Goal: Transaction & Acquisition: Subscribe to service/newsletter

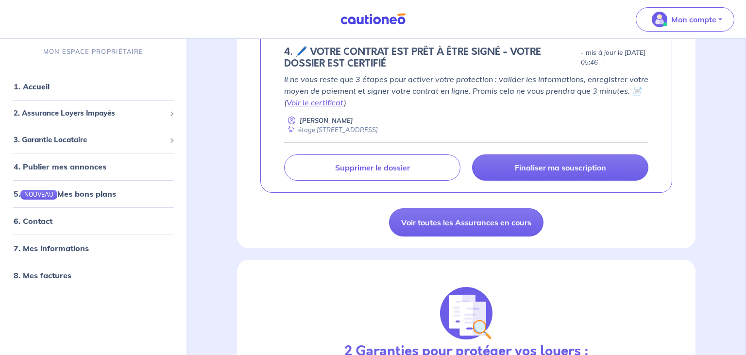
scroll to position [231, 0]
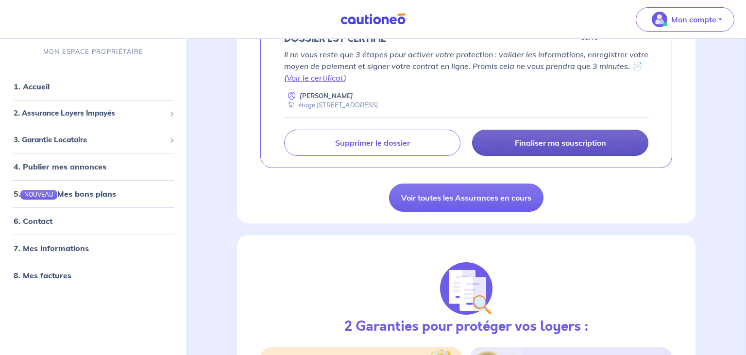
click at [551, 143] on p "Finaliser ma souscription" at bounding box center [560, 143] width 91 height 10
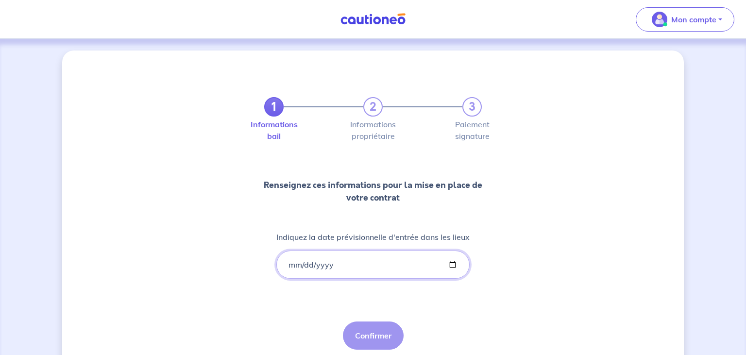
click at [293, 264] on input "Indiquez la date prévisionnelle d'entrée dans les lieux" at bounding box center [372, 265] width 193 height 28
type input "2025-10-10"
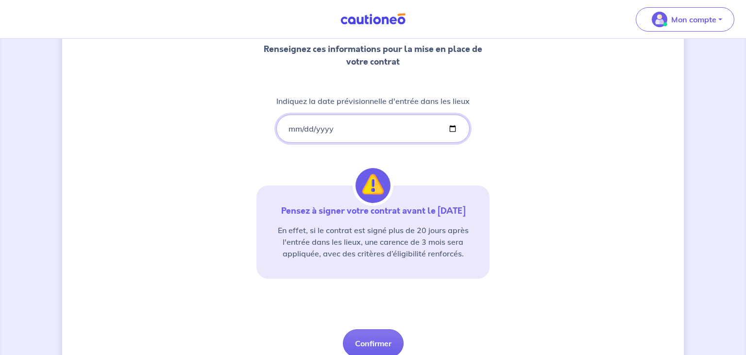
scroll to position [153, 0]
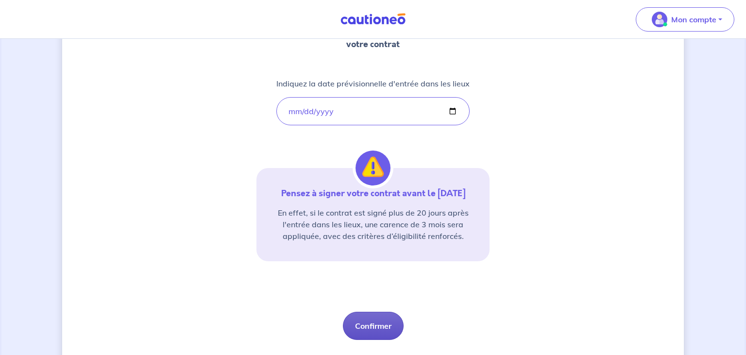
click at [380, 324] on button "Confirmer" at bounding box center [373, 326] width 61 height 28
select select "FR"
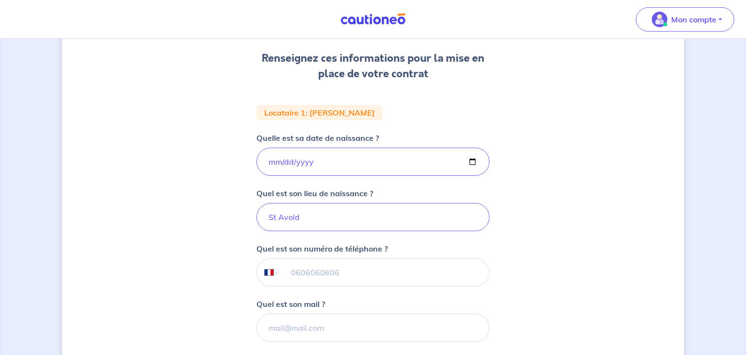
scroll to position [153, 0]
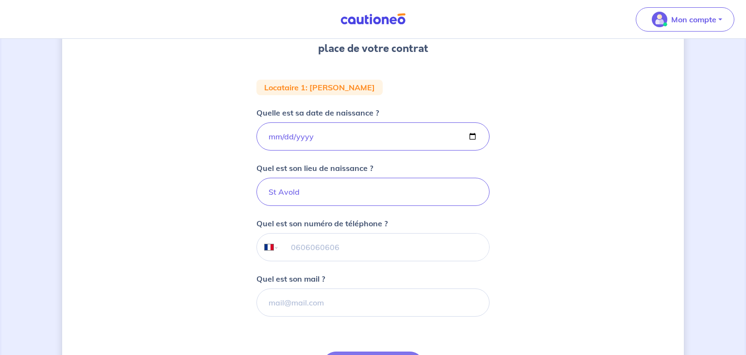
click at [296, 247] on input "tel" at bounding box center [384, 247] width 210 height 27
type input "07 69 79 58 75"
click at [271, 300] on input "Quel est son mail ?" at bounding box center [372, 302] width 233 height 28
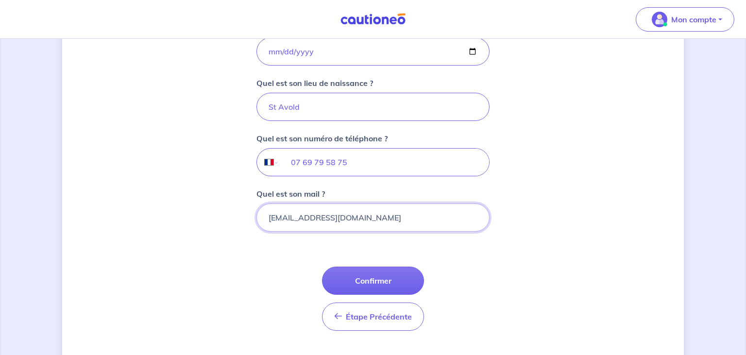
scroll to position [256, 0]
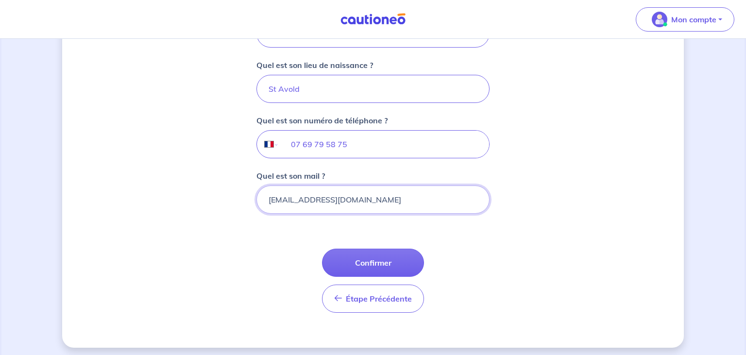
drag, startPoint x: 741, startPoint y: 352, endPoint x: 435, endPoint y: 284, distance: 313.3
type input "kloppalison1@gmail.com"
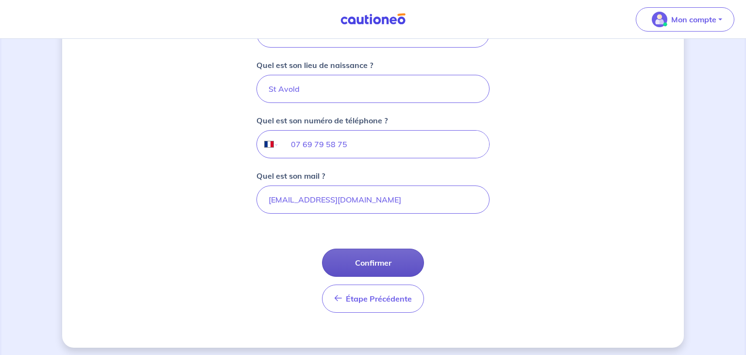
click at [376, 257] on button "Confirmer" at bounding box center [373, 263] width 102 height 28
select select "FR"
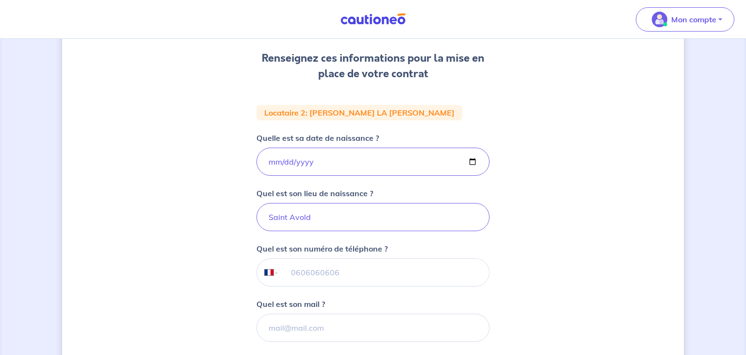
scroll to position [153, 0]
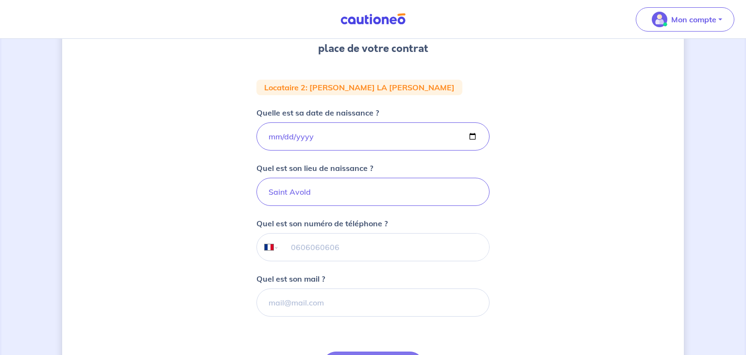
click at [292, 246] on input "tel" at bounding box center [384, 247] width 210 height 27
type input "06 21 17 53 29"
click at [270, 301] on input "Quel est son mail ?" at bounding box center [372, 302] width 233 height 28
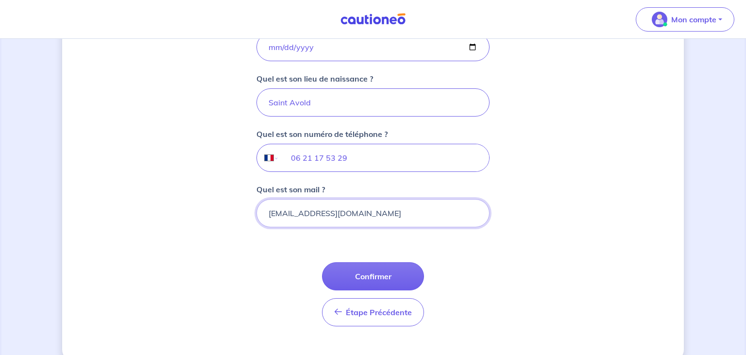
scroll to position [256, 0]
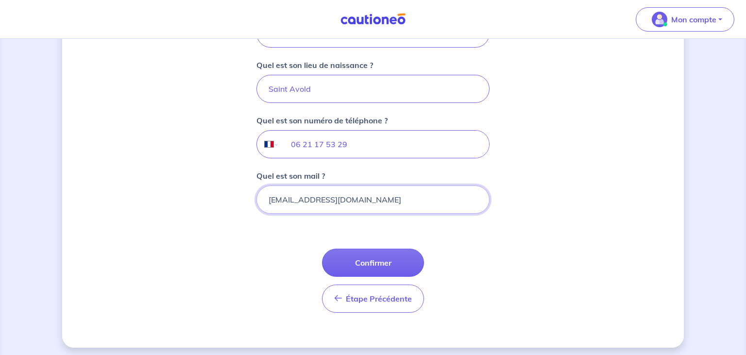
drag, startPoint x: 743, startPoint y: 351, endPoint x: 478, endPoint y: 281, distance: 273.7
type input "carmelolamonica57@gmail.com"
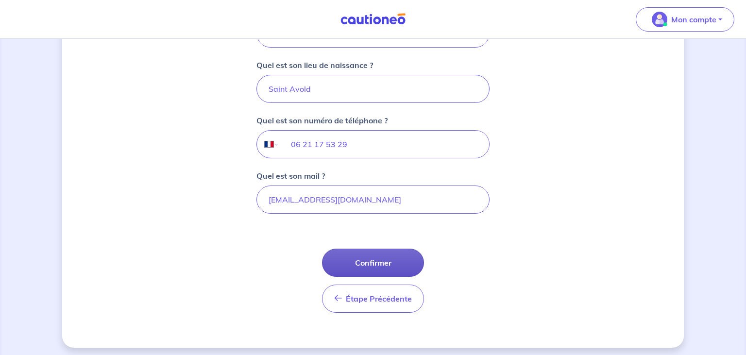
click at [383, 259] on button "Confirmer" at bounding box center [373, 263] width 102 height 28
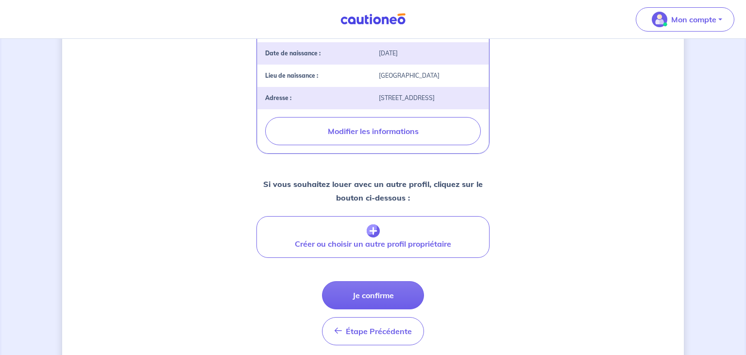
scroll to position [342, 0]
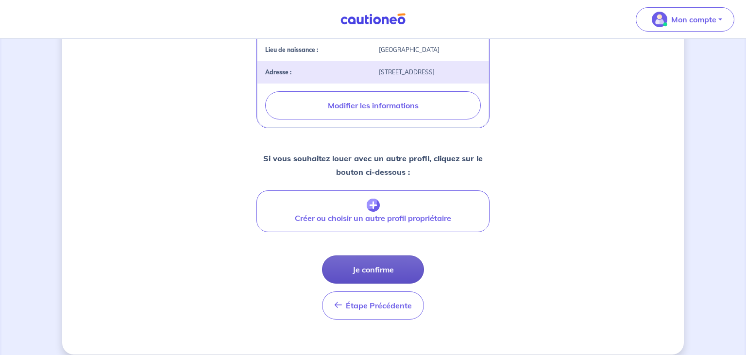
click at [373, 279] on button "Je confirme" at bounding box center [373, 269] width 102 height 28
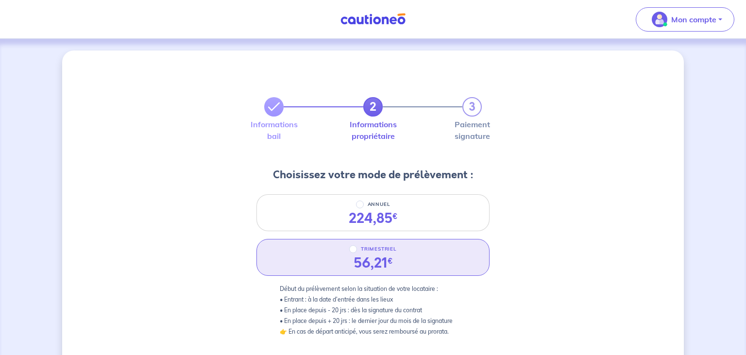
click at [363, 261] on div "56,21 €" at bounding box center [372, 263] width 39 height 17
radio input "true"
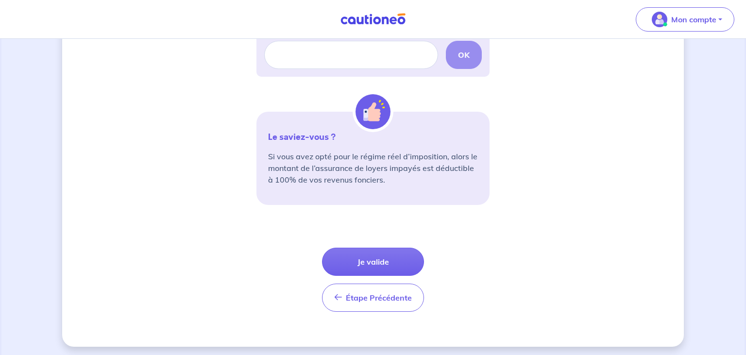
scroll to position [337, 0]
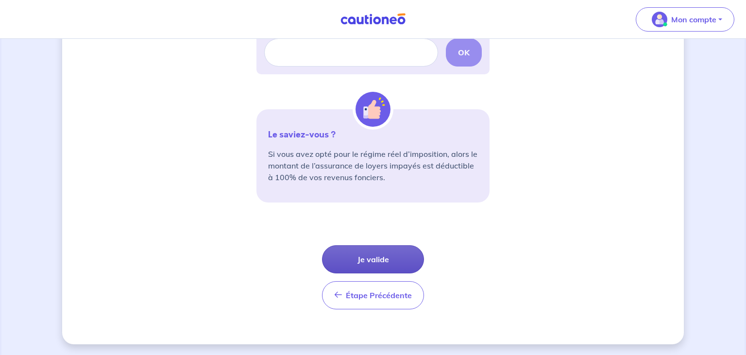
click at [384, 257] on button "Je valide" at bounding box center [373, 259] width 102 height 28
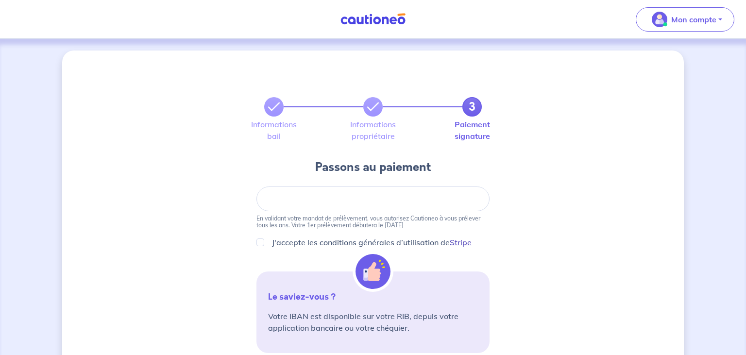
click at [458, 242] on link "Stripe" at bounding box center [461, 242] width 22 height 10
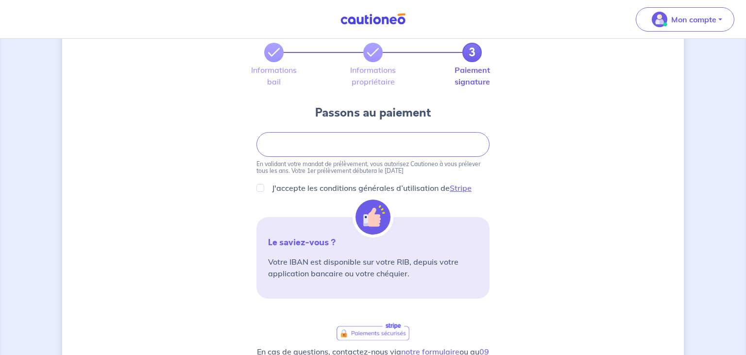
scroll to position [51, 0]
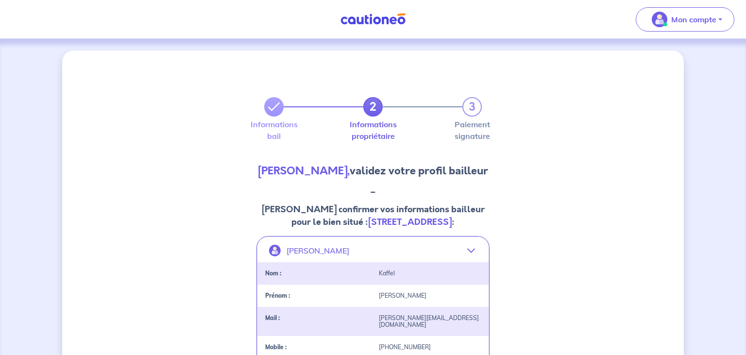
scroll to position [338, 0]
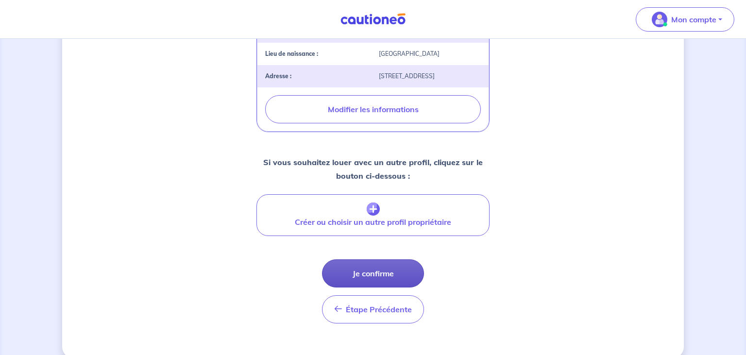
click at [376, 284] on button "Je confirme" at bounding box center [373, 273] width 102 height 28
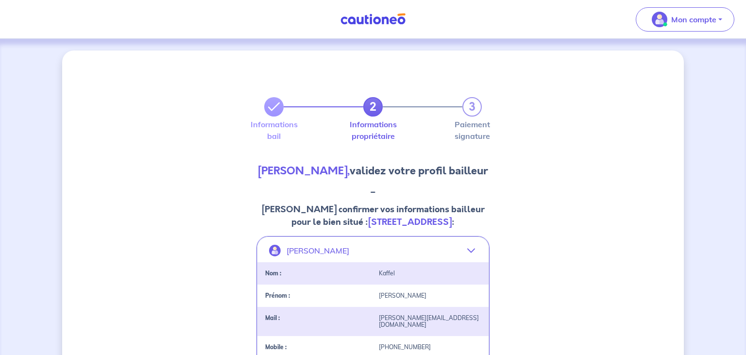
select select "FR"
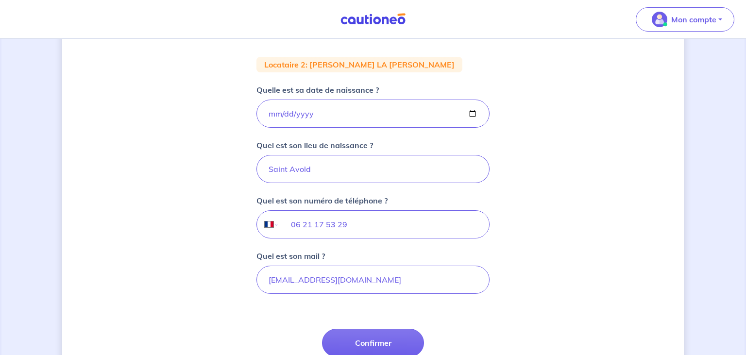
scroll to position [179, 0]
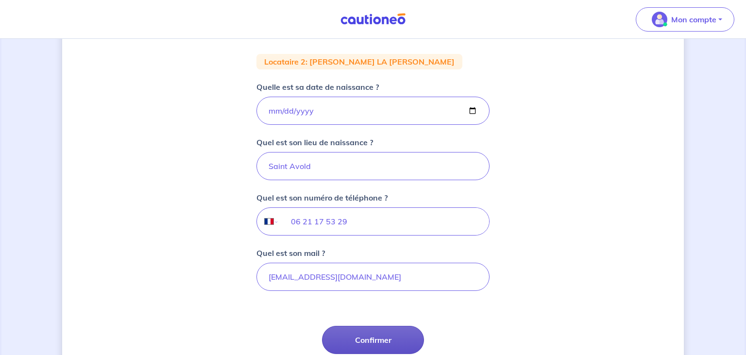
click at [381, 338] on button "Confirmer" at bounding box center [373, 340] width 102 height 28
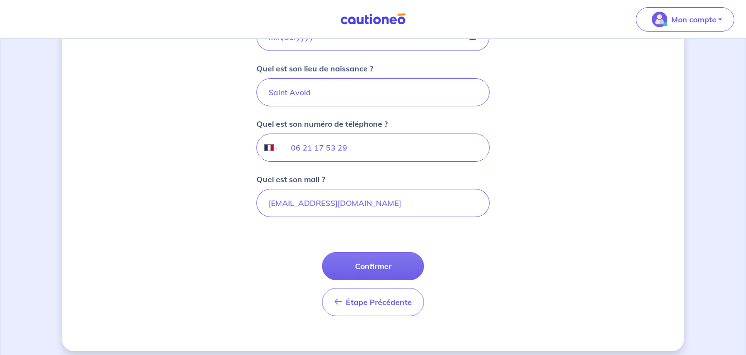
scroll to position [256, 0]
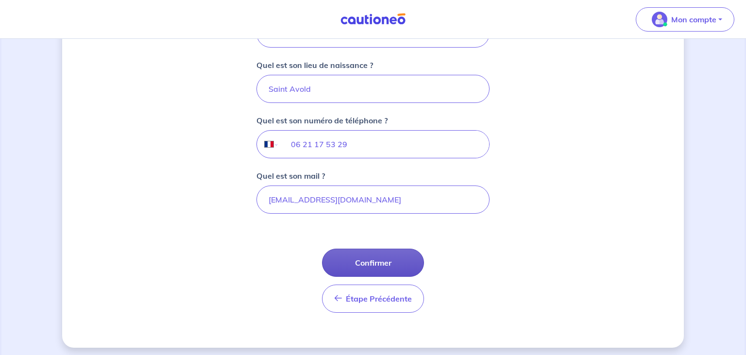
click at [384, 261] on button "Confirmer" at bounding box center [373, 263] width 102 height 28
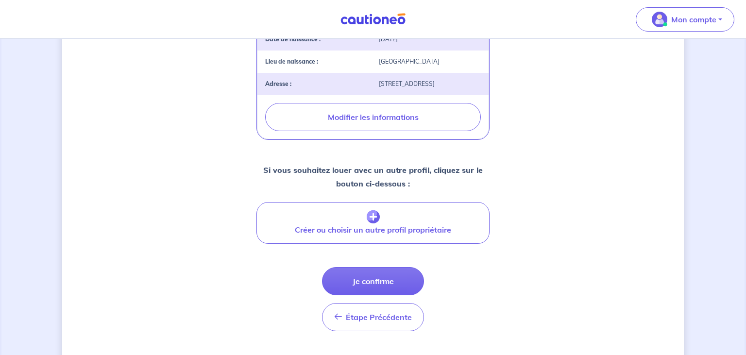
scroll to position [333, 0]
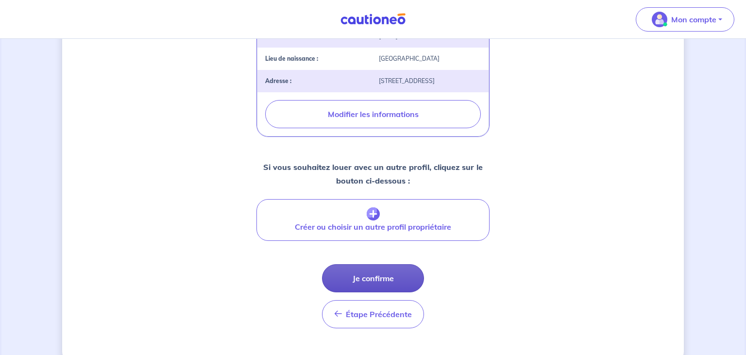
click at [387, 288] on button "Je confirme" at bounding box center [373, 278] width 102 height 28
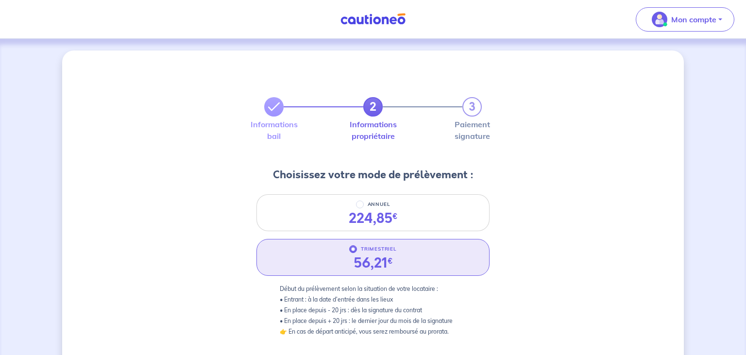
click at [375, 258] on div "56,21 €" at bounding box center [372, 263] width 39 height 17
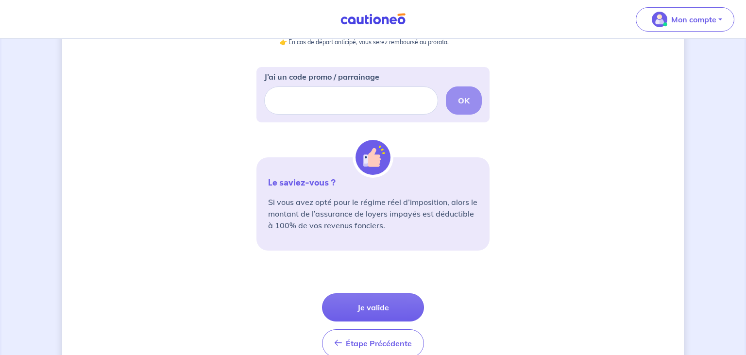
scroll to position [307, 0]
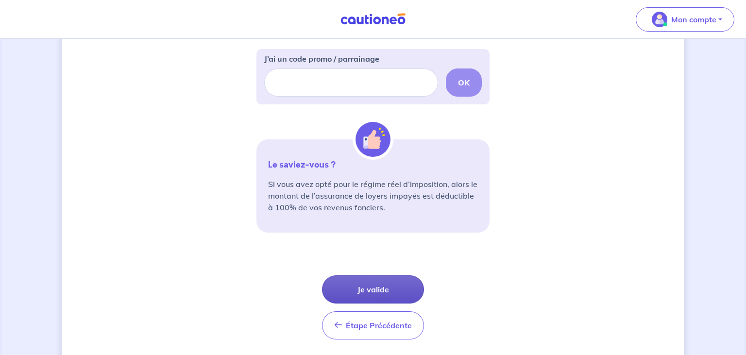
click at [372, 286] on button "Je valide" at bounding box center [373, 289] width 102 height 28
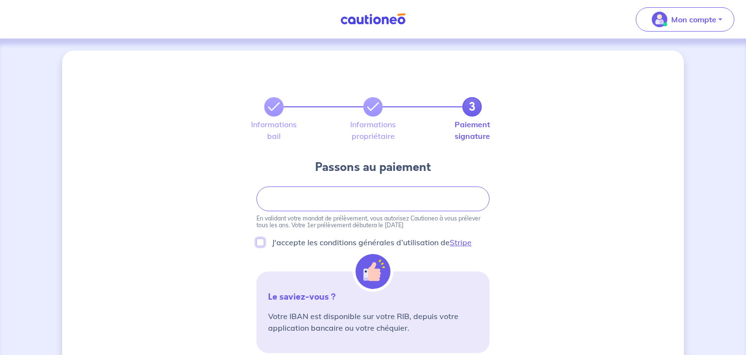
click at [263, 242] on input "J'accepte les conditions générales d’utilisation de Stripe" at bounding box center [260, 242] width 8 height 8
checkbox input "true"
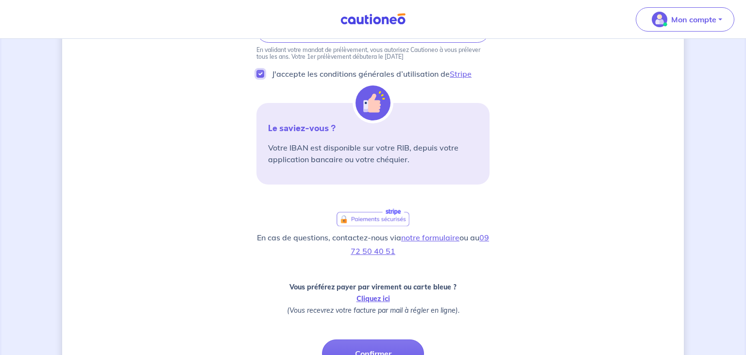
scroll to position [179, 0]
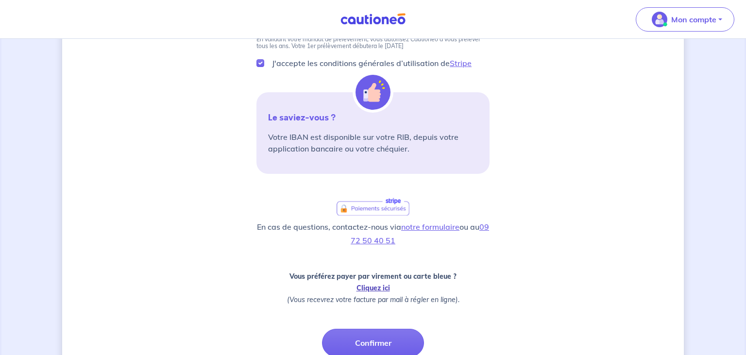
click at [374, 286] on link "Cliquez ici" at bounding box center [372, 288] width 33 height 9
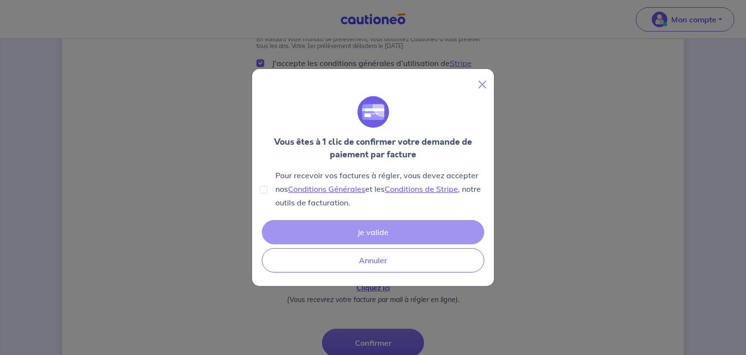
click at [378, 233] on div "Je valide Annuler" at bounding box center [373, 246] width 226 height 56
click at [481, 85] on button "Close" at bounding box center [482, 85] width 16 height 16
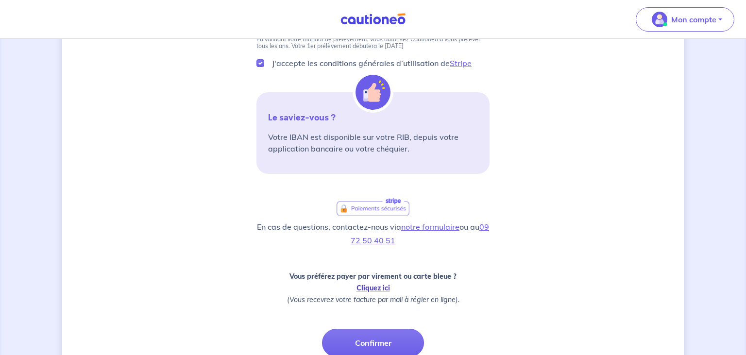
click at [384, 286] on link "Cliquez ici" at bounding box center [372, 288] width 33 height 9
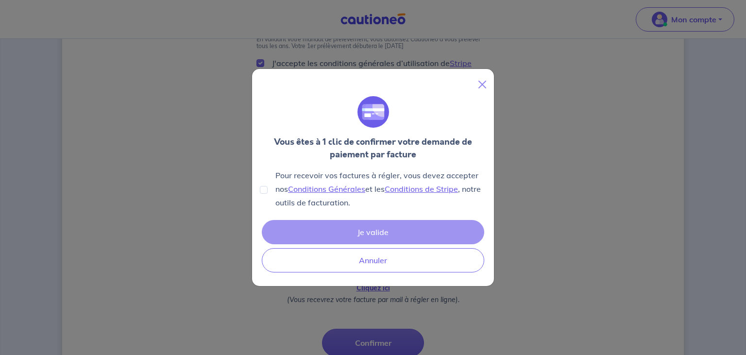
click at [373, 230] on div "Je valide Annuler" at bounding box center [373, 246] width 226 height 56
click at [483, 83] on button "Close" at bounding box center [482, 85] width 16 height 16
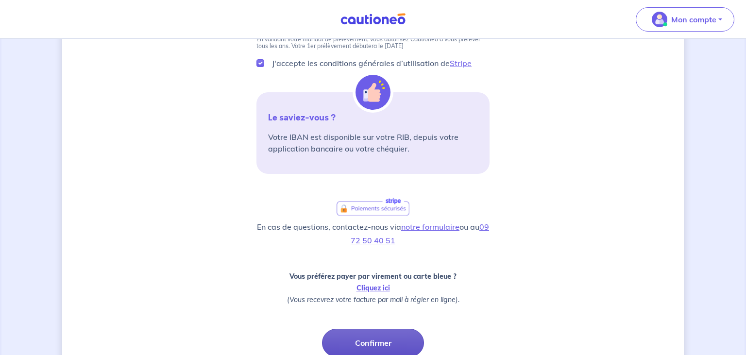
click at [384, 339] on button "Confirmer" at bounding box center [373, 343] width 102 height 28
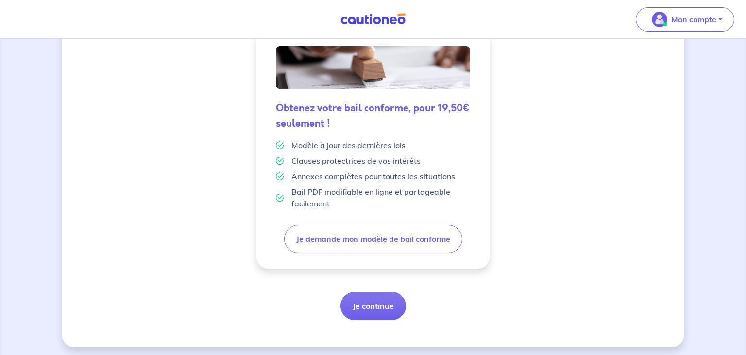
scroll to position [256, 0]
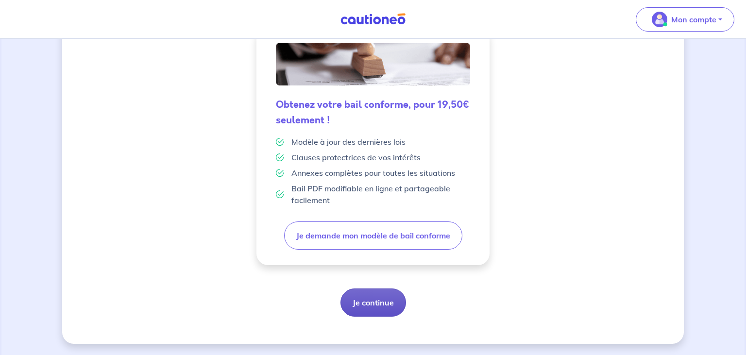
click at [385, 303] on button "Je continue" at bounding box center [373, 302] width 66 height 28
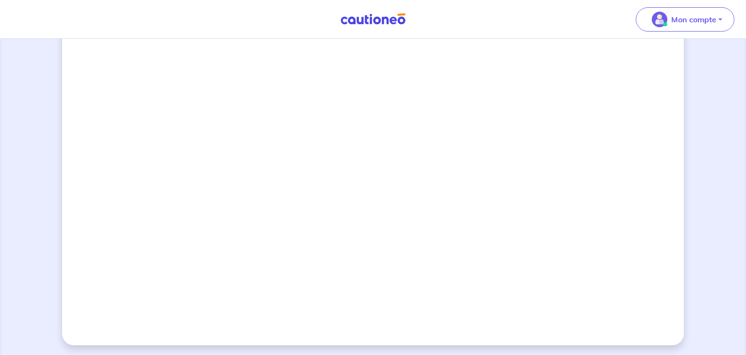
scroll to position [860, 0]
click at [716, 20] on button "Mon compte" at bounding box center [684, 19] width 99 height 24
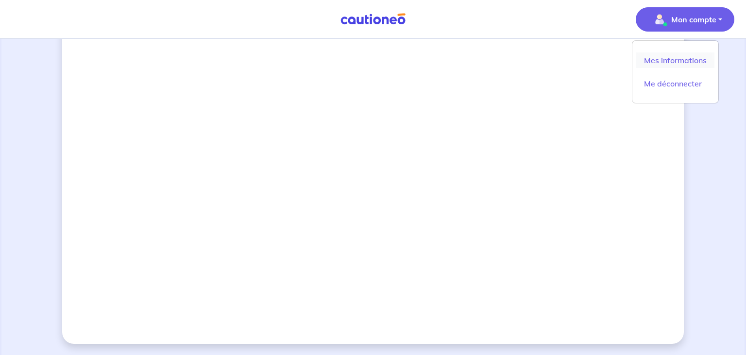
click at [668, 59] on link "Mes informations" at bounding box center [675, 60] width 78 height 16
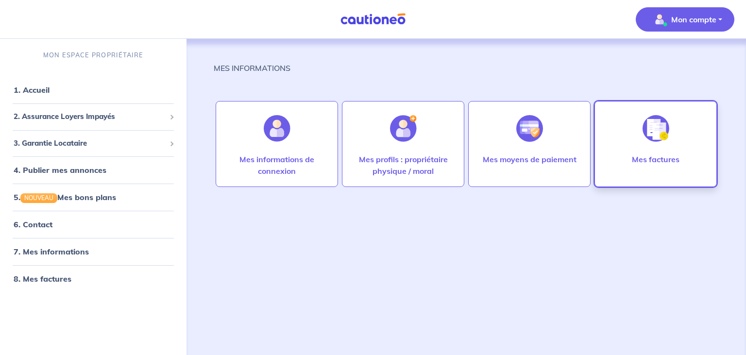
click at [652, 134] on img at bounding box center [655, 128] width 27 height 27
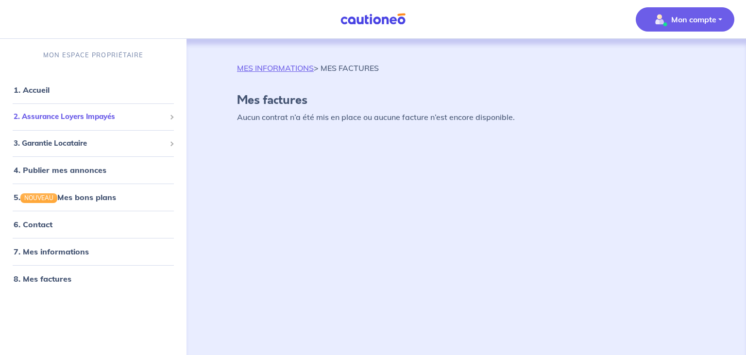
click at [170, 119] on span at bounding box center [170, 116] width 3 height 11
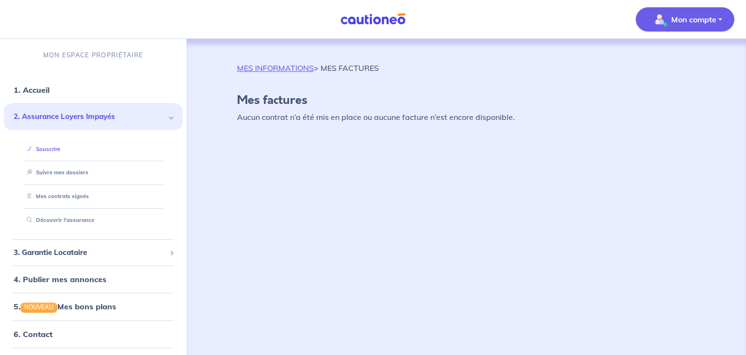
click at [55, 149] on link "Souscrire" at bounding box center [41, 149] width 37 height 7
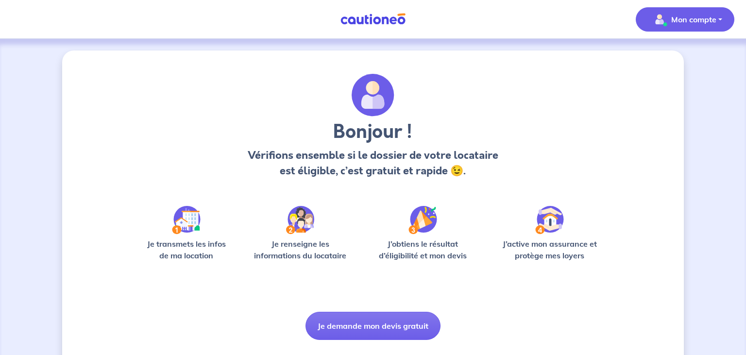
click at [698, 20] on p "Mon compte" at bounding box center [693, 20] width 45 height 12
click at [691, 61] on link "Mes informations" at bounding box center [675, 60] width 78 height 16
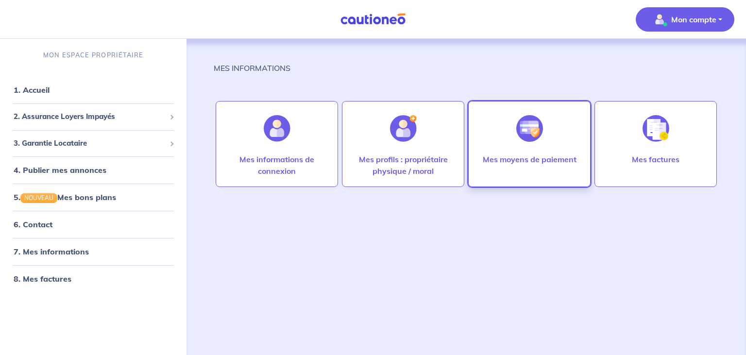
click at [527, 140] on img at bounding box center [529, 128] width 27 height 27
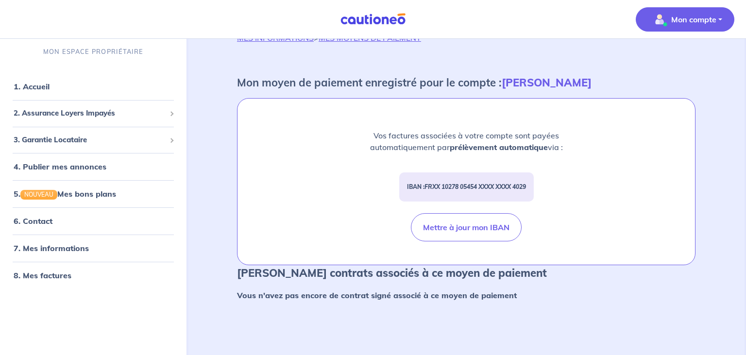
scroll to position [31, 0]
click at [430, 182] on em "FRXX 10278 05454 XXXX XXXX 4029" at bounding box center [474, 185] width 101 height 7
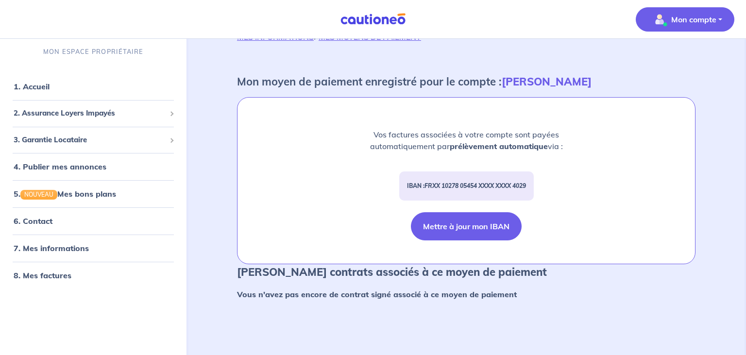
click at [449, 213] on button "Mettre à jour mon IBAN" at bounding box center [466, 226] width 111 height 28
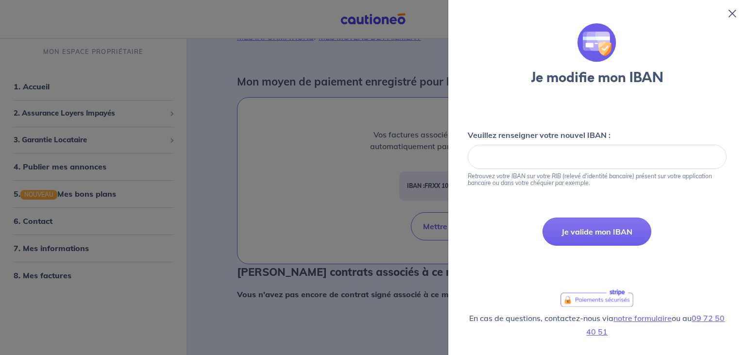
click at [732, 11] on icon at bounding box center [732, 14] width 8 height 8
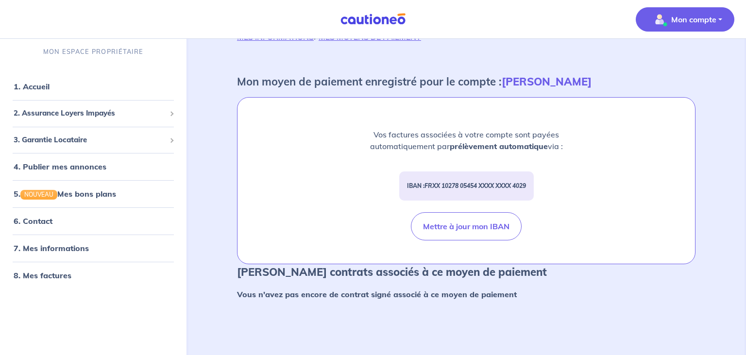
click at [681, 16] on p "Mon compte" at bounding box center [693, 20] width 45 height 12
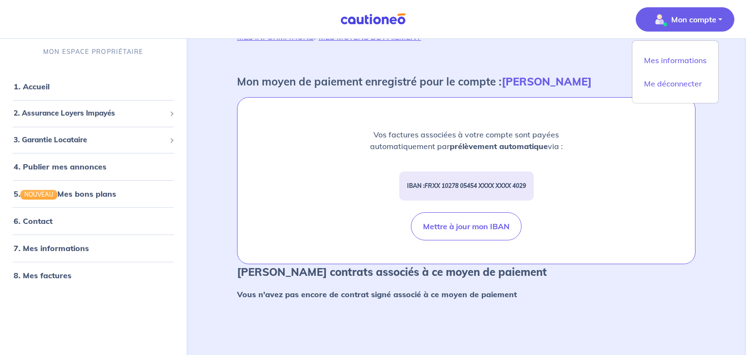
click at [681, 16] on p "Mon compte" at bounding box center [693, 20] width 45 height 12
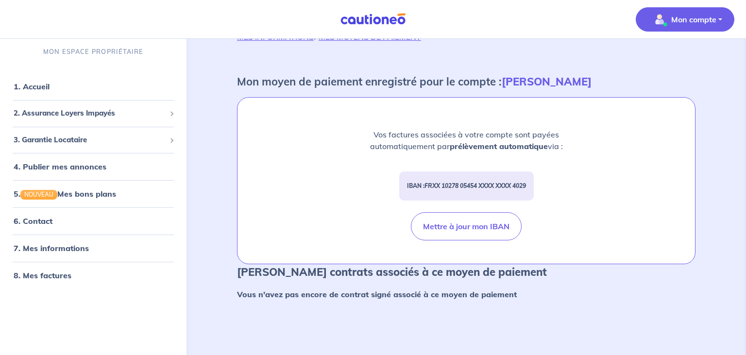
click at [682, 22] on p "Mon compte" at bounding box center [693, 20] width 45 height 12
click at [667, 63] on link "Mes informations" at bounding box center [675, 60] width 78 height 16
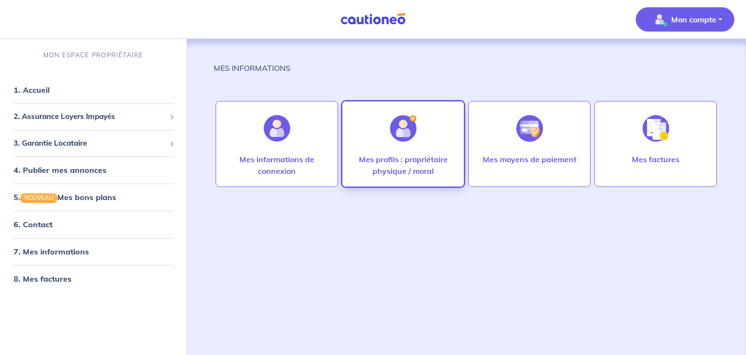
click at [403, 140] on img at bounding box center [403, 128] width 27 height 27
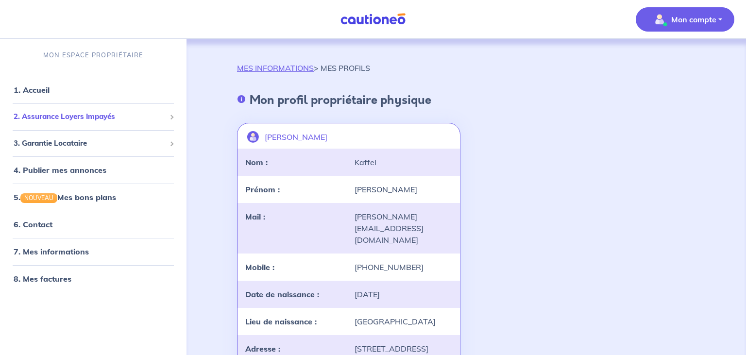
click at [171, 117] on span at bounding box center [171, 117] width 5 height 5
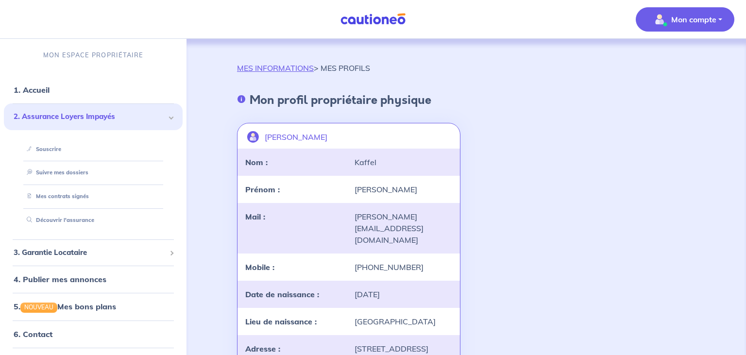
click at [171, 117] on span at bounding box center [171, 117] width 5 height 5
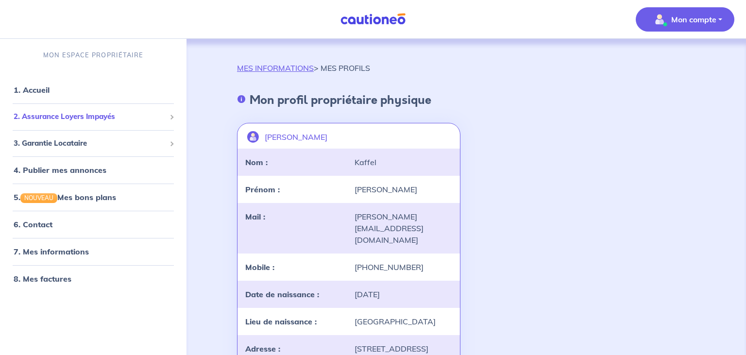
click at [171, 117] on span at bounding box center [171, 117] width 5 height 5
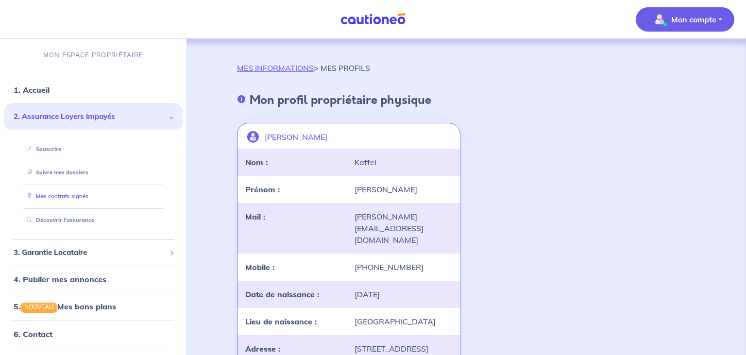
click at [69, 195] on link "Mes contrats signés" at bounding box center [56, 196] width 66 height 7
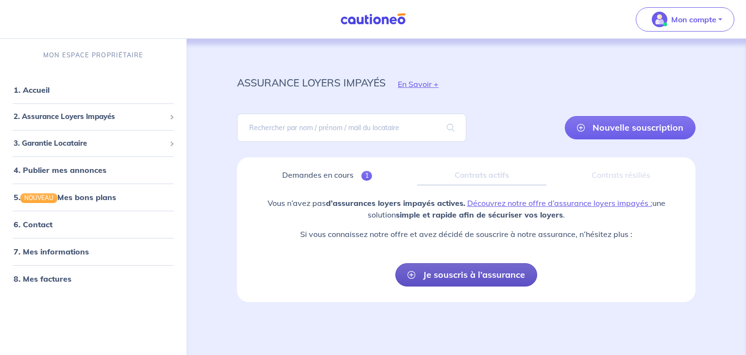
click at [442, 271] on link "Je souscris à l’assurance" at bounding box center [466, 274] width 142 height 23
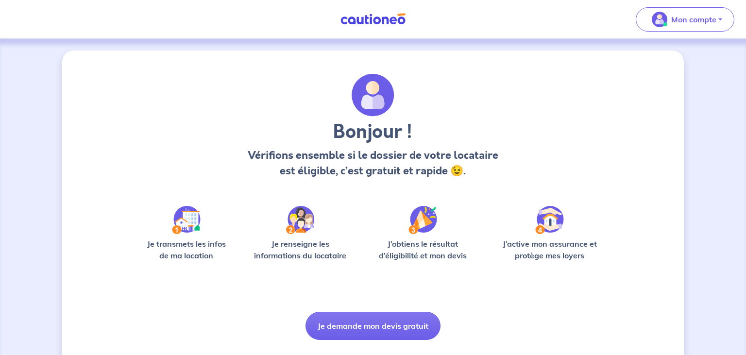
scroll to position [23, 0]
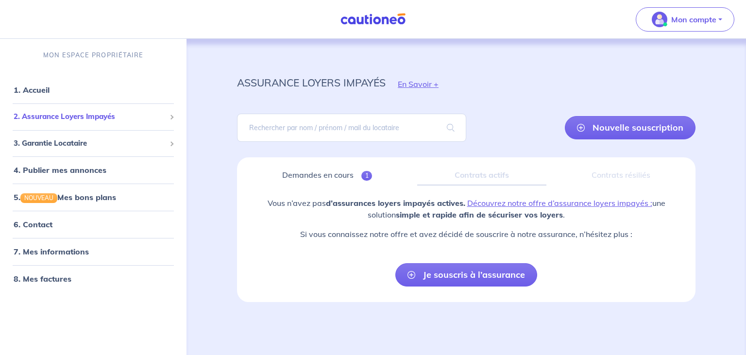
click at [172, 117] on span at bounding box center [170, 116] width 3 height 11
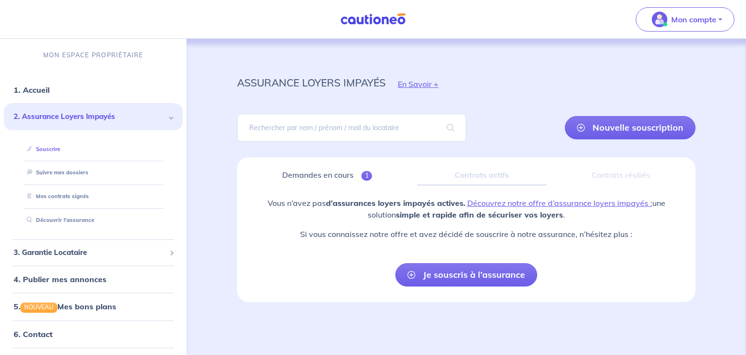
click at [46, 149] on link "Souscrire" at bounding box center [41, 149] width 37 height 7
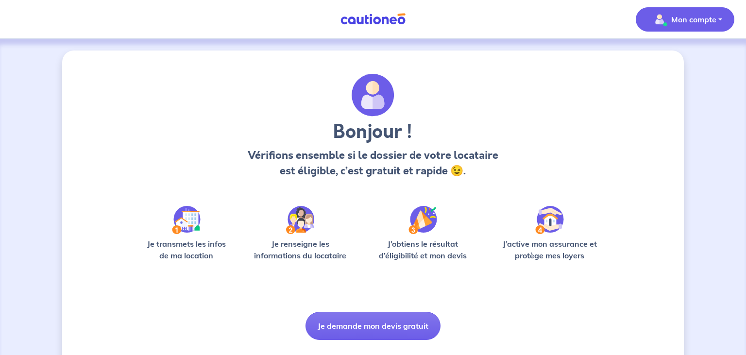
click at [717, 17] on button "Mon compte" at bounding box center [684, 19] width 99 height 24
click at [677, 57] on link "Mes informations" at bounding box center [675, 60] width 78 height 16
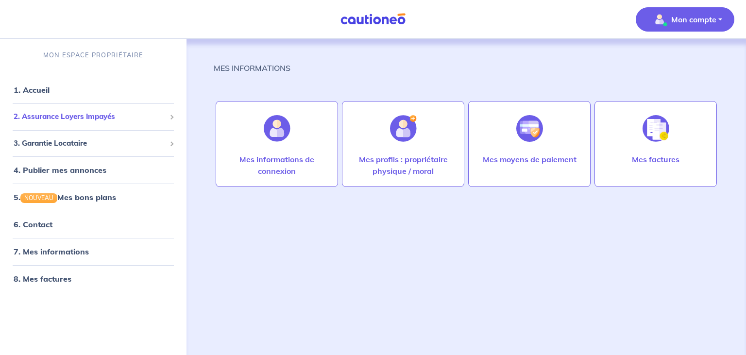
click at [172, 117] on span at bounding box center [171, 117] width 5 height 5
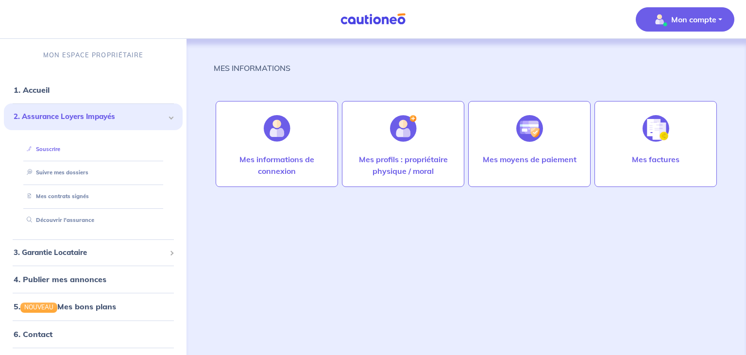
click at [54, 149] on link "Souscrire" at bounding box center [41, 149] width 37 height 7
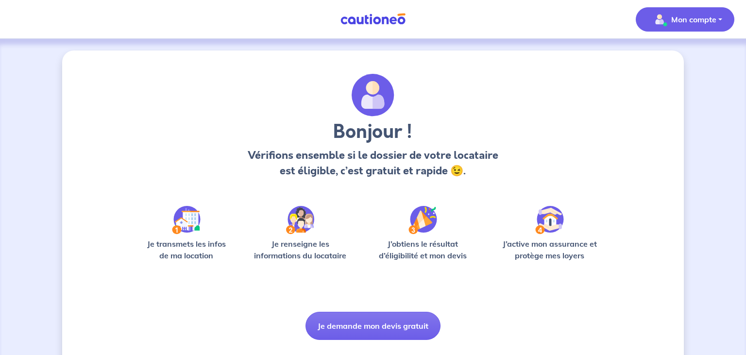
click at [697, 16] on p "Mon compte" at bounding box center [693, 20] width 45 height 12
click at [685, 57] on link "Mes informations" at bounding box center [675, 60] width 78 height 16
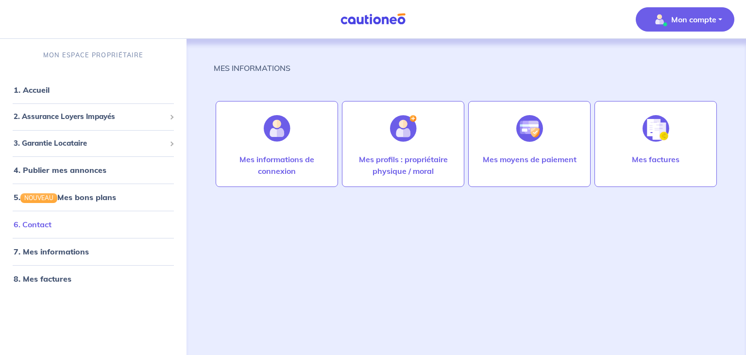
click at [34, 223] on link "6. Contact" at bounding box center [33, 224] width 38 height 10
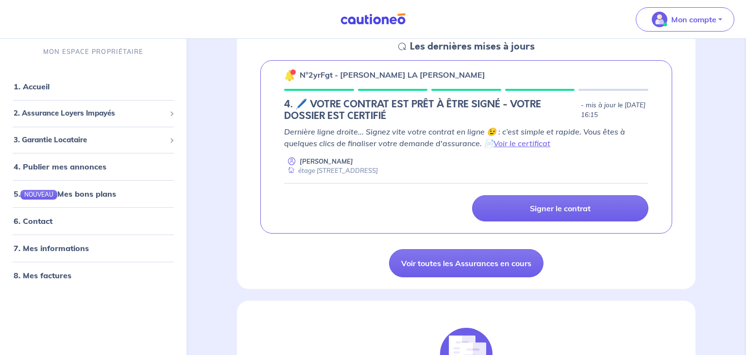
scroll to position [128, 0]
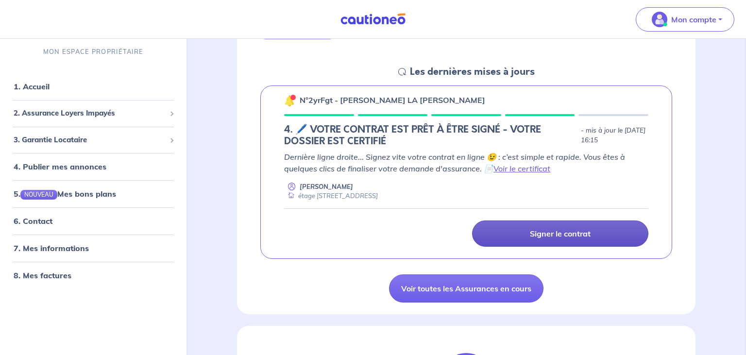
click at [570, 236] on p "Signer le contrat" at bounding box center [560, 234] width 61 height 10
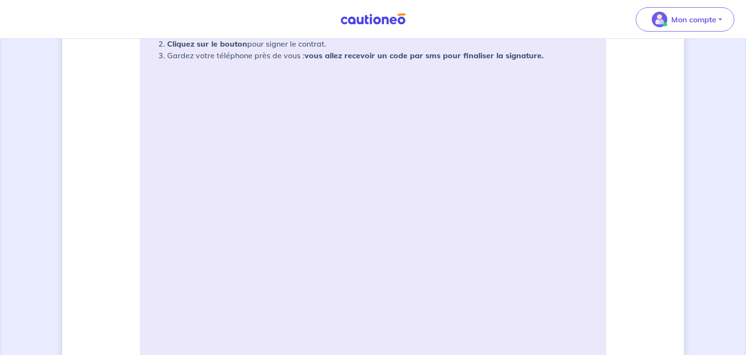
scroll to position [188, 0]
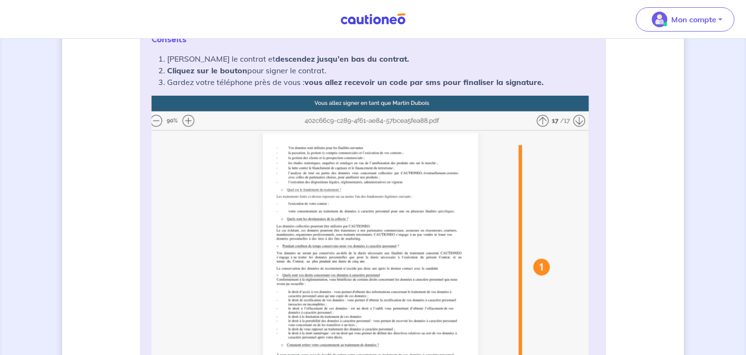
click at [518, 131] on img at bounding box center [372, 288] width 443 height 385
click at [187, 120] on img at bounding box center [372, 288] width 443 height 385
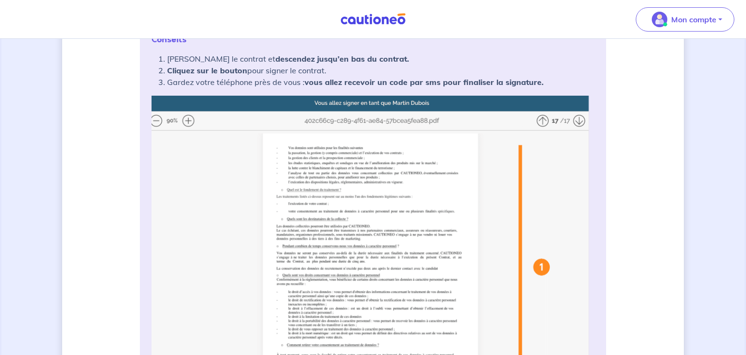
click at [187, 120] on img at bounding box center [372, 288] width 443 height 385
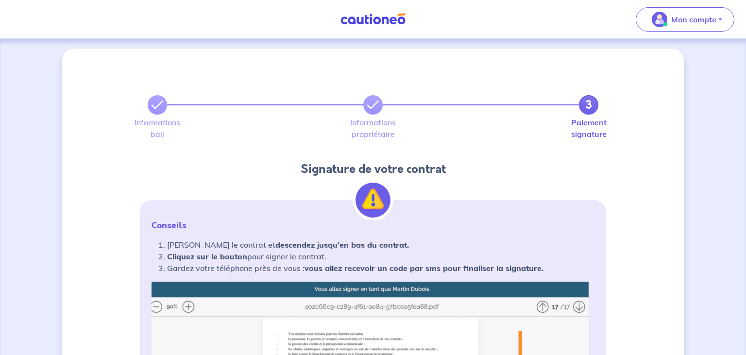
scroll to position [0, 0]
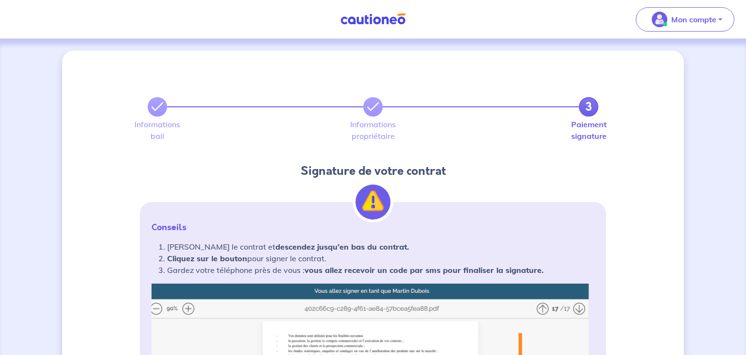
click at [719, 18] on button "Mon compte" at bounding box center [684, 19] width 99 height 24
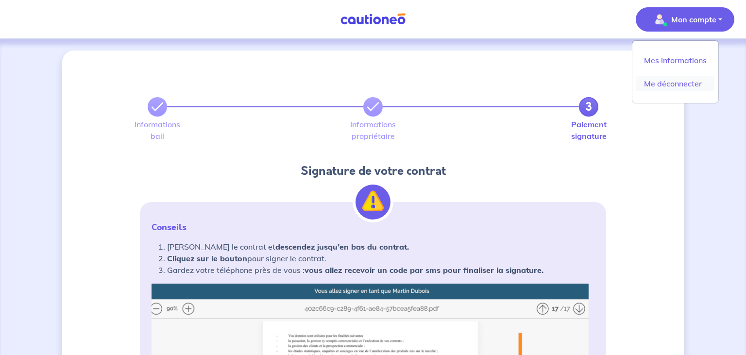
click at [685, 83] on link "Me déconnecter" at bounding box center [675, 84] width 78 height 16
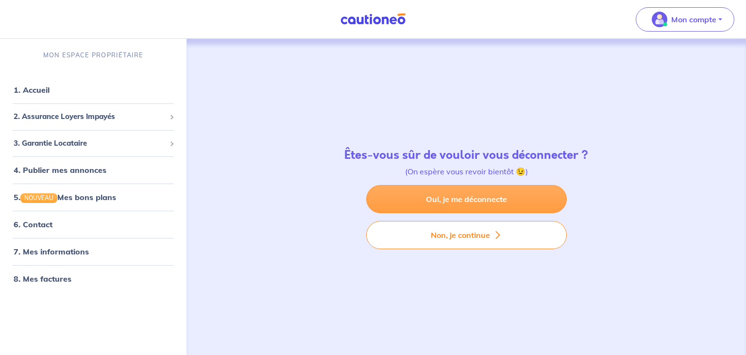
click at [487, 191] on link "Oui, je me déconnecte" at bounding box center [466, 199] width 201 height 28
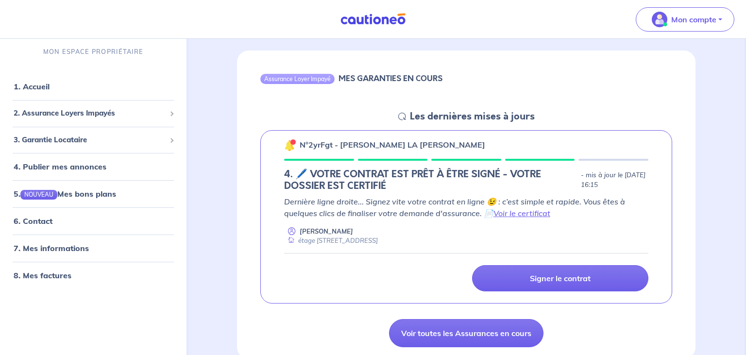
scroll to position [102, 0]
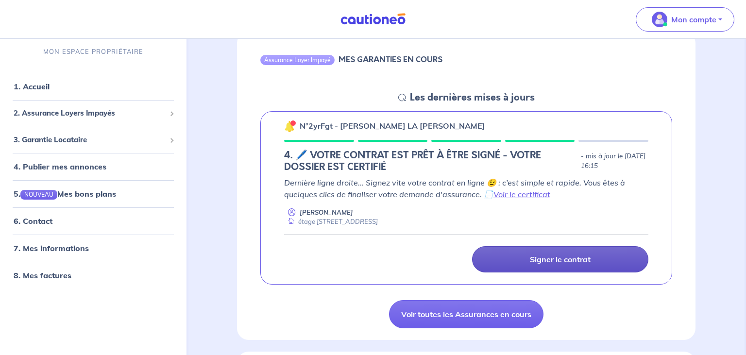
click at [545, 256] on p "Signer le contrat" at bounding box center [560, 259] width 61 height 10
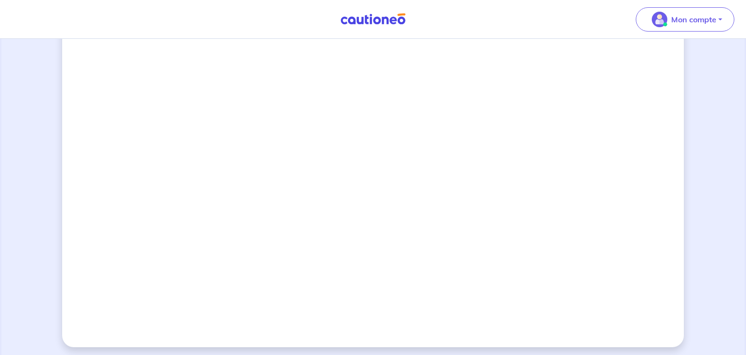
scroll to position [860, 0]
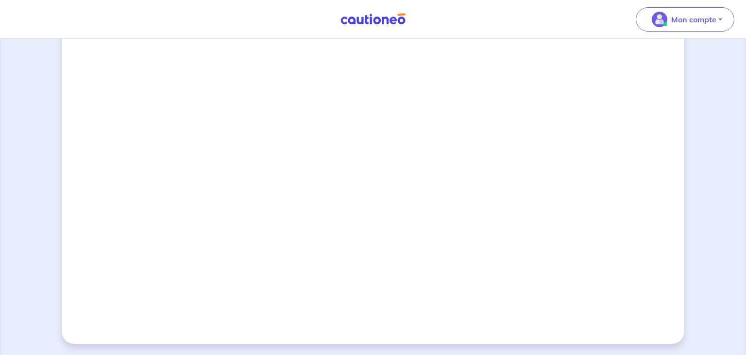
click at [112, 17] on nav "Mon compte Me déconnecter" at bounding box center [373, 19] width 746 height 39
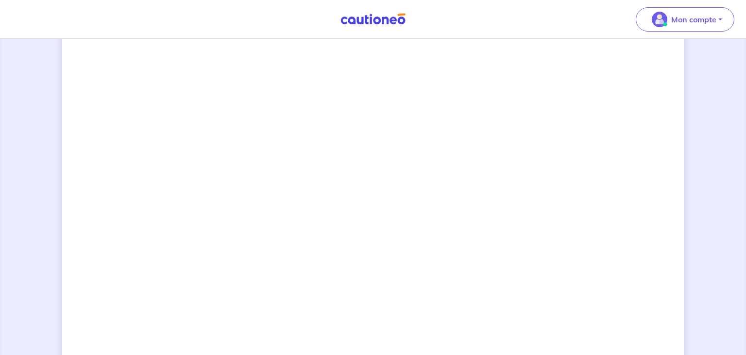
scroll to position [689, 0]
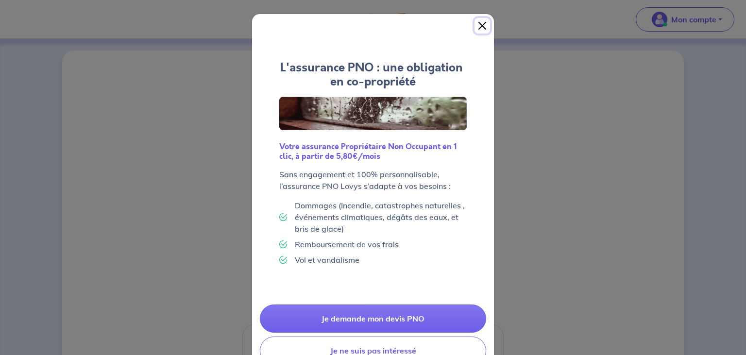
click at [481, 26] on button "Close" at bounding box center [482, 26] width 16 height 16
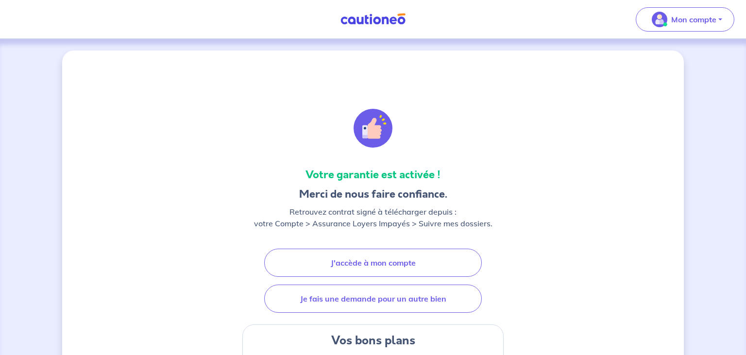
click at [542, 11] on nav "Mon compte Me déconnecter" at bounding box center [373, 19] width 746 height 39
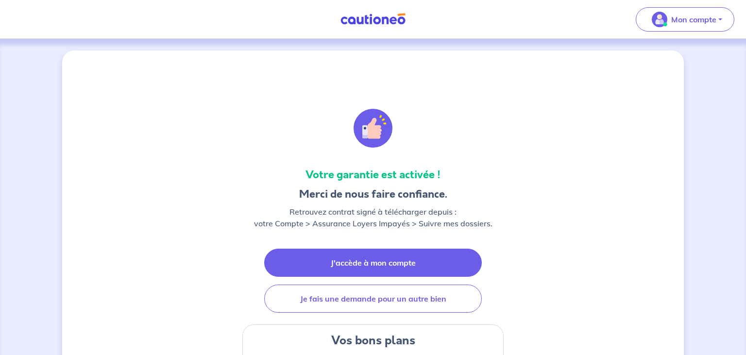
click at [361, 262] on link "J'accède à mon compte" at bounding box center [372, 263] width 217 height 28
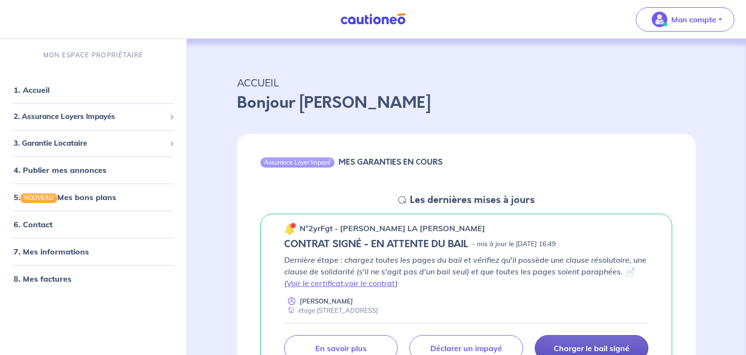
click at [608, 349] on p "Charger le bail signé" at bounding box center [591, 348] width 76 height 10
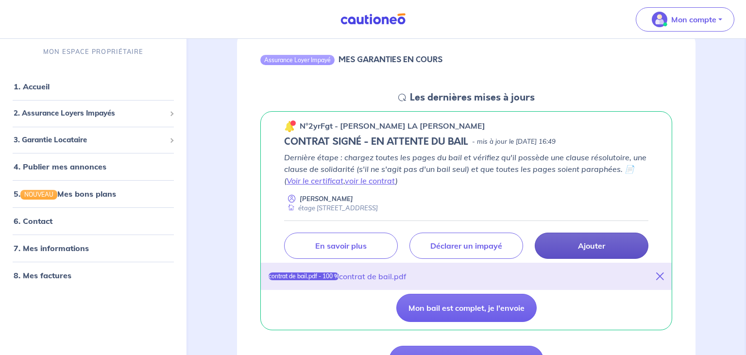
scroll to position [128, 0]
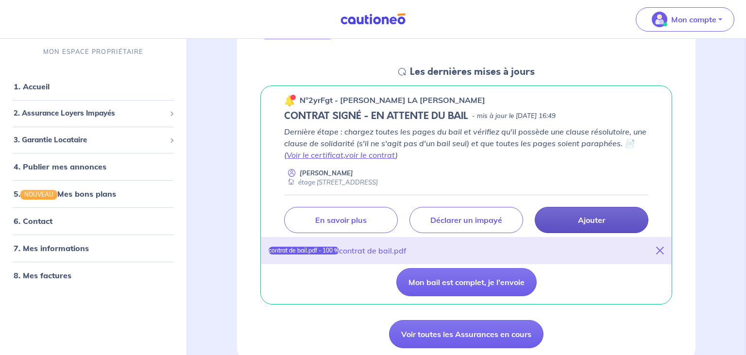
click at [337, 251] on div "contrat de bail.pdf - 100 %" at bounding box center [303, 251] width 70 height 8
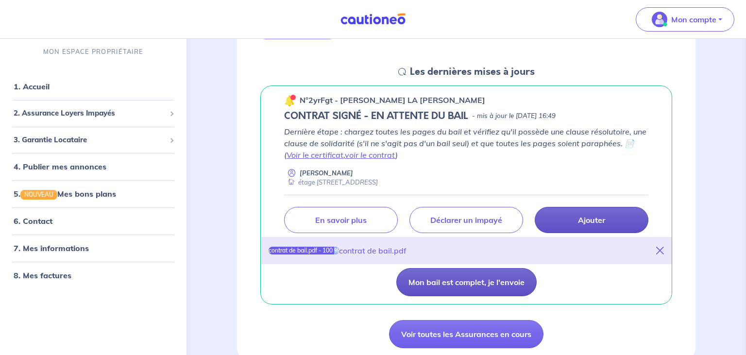
click at [476, 278] on button "Mon bail est complet, je l'envoie" at bounding box center [466, 282] width 140 height 28
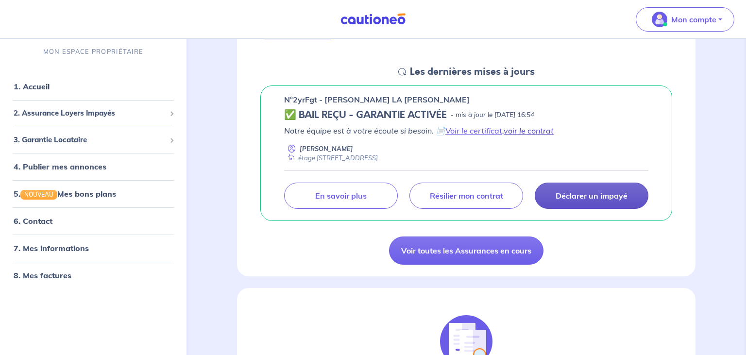
click at [525, 129] on link "voir le contrat" at bounding box center [528, 131] width 50 height 10
click at [525, 12] on nav "Mon compte MON ESPACE PROPRIÉTAIRE 1. Accueil 2. Assurance Loyers Impayés Sousc…" at bounding box center [373, 19] width 746 height 39
click at [47, 88] on link "1. Accueil" at bounding box center [31, 87] width 35 height 10
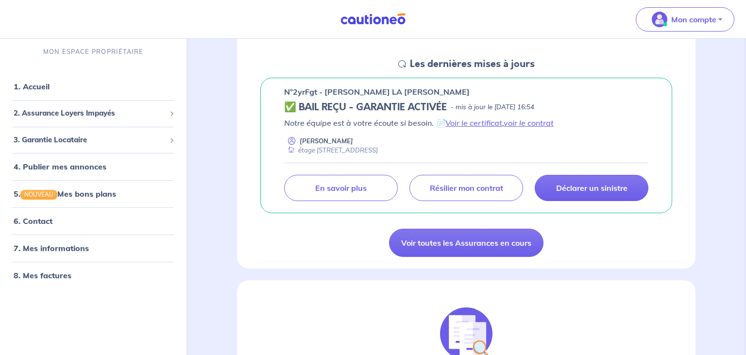
scroll to position [132, 0]
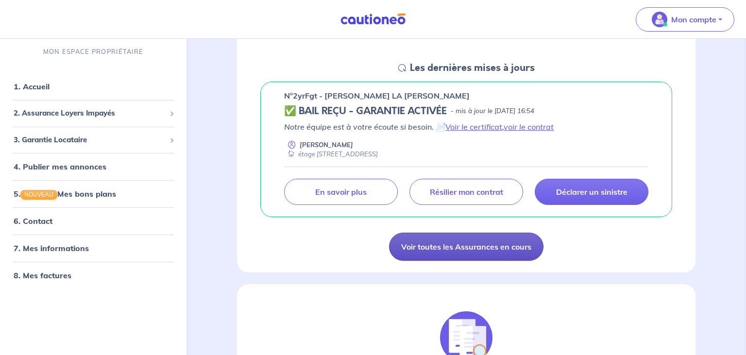
click at [493, 246] on link "Voir toutes les Assurances en cours" at bounding box center [466, 247] width 154 height 28
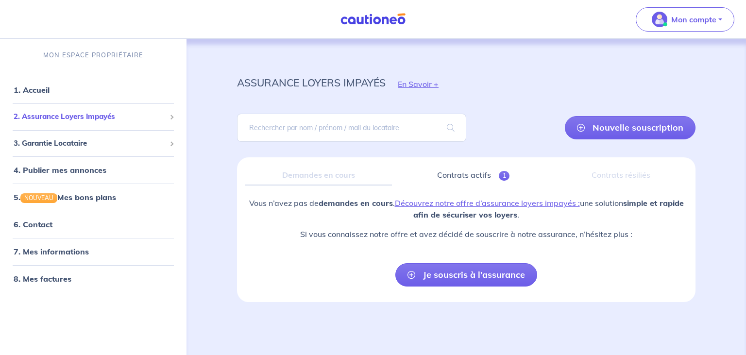
click at [83, 116] on span "2. Assurance Loyers Impayés" at bounding box center [90, 116] width 152 height 11
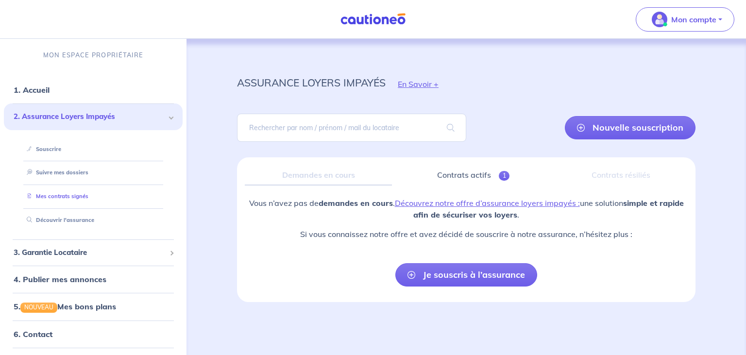
click at [56, 196] on link "Mes contrats signés" at bounding box center [56, 196] width 66 height 7
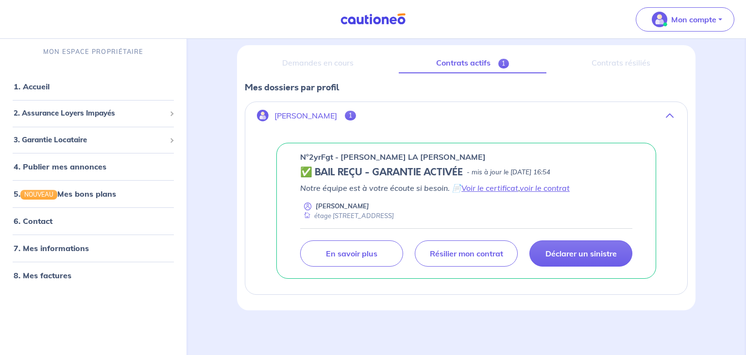
scroll to position [113, 0]
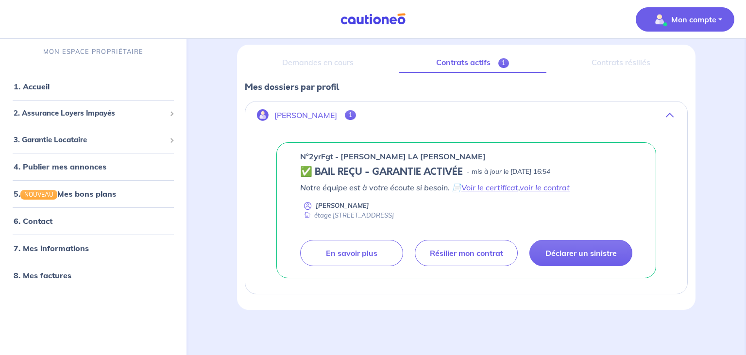
click at [716, 17] on button "Mon compte" at bounding box center [684, 19] width 99 height 24
click at [682, 82] on link "Me déconnecter" at bounding box center [675, 84] width 78 height 16
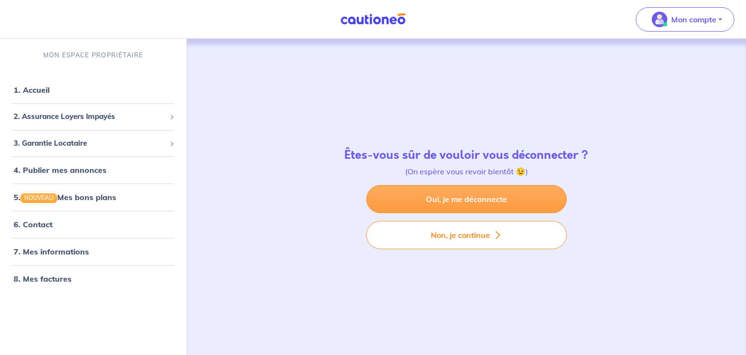
click at [486, 200] on link "Oui, je me déconnecte" at bounding box center [466, 199] width 201 height 28
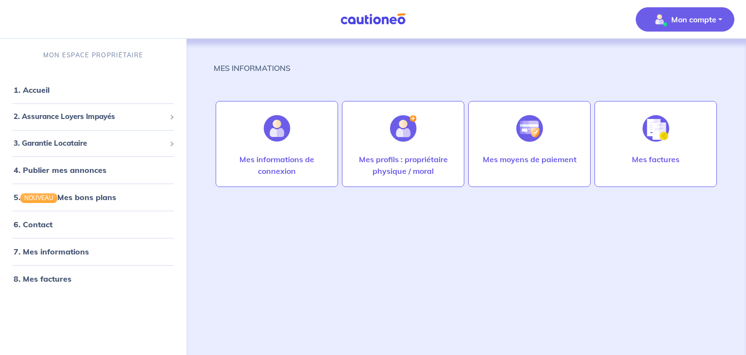
click at [719, 17] on button "Mon compte" at bounding box center [684, 19] width 99 height 24
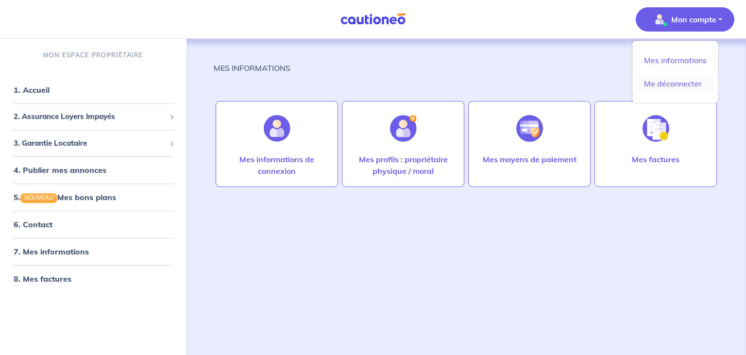
click at [685, 83] on link "Me déconnecter" at bounding box center [675, 84] width 78 height 16
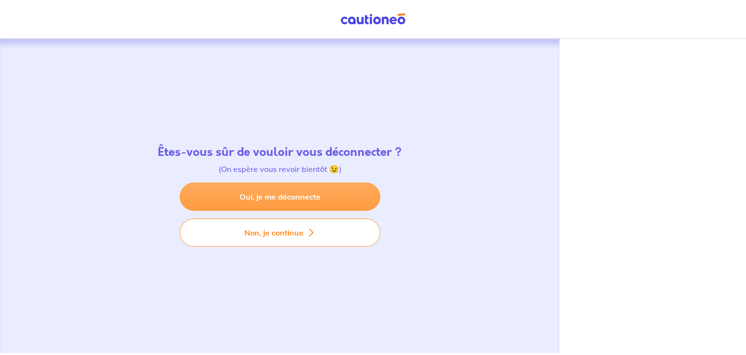
click at [271, 199] on link "Oui, je me déconnecte" at bounding box center [280, 197] width 201 height 28
